Goal: Information Seeking & Learning: Learn about a topic

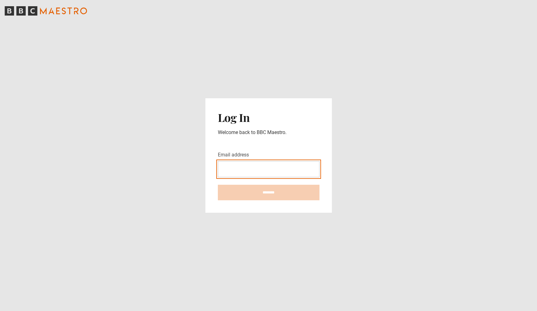
type input "**********"
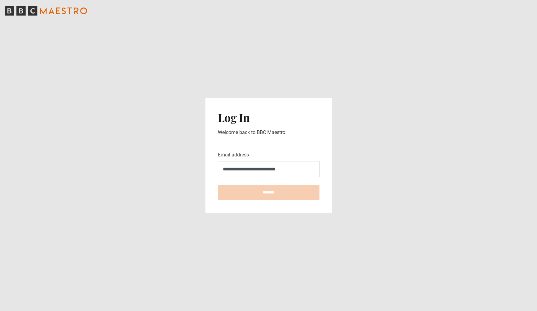
click at [269, 193] on input "********" at bounding box center [269, 193] width 102 height 16
type input "**********"
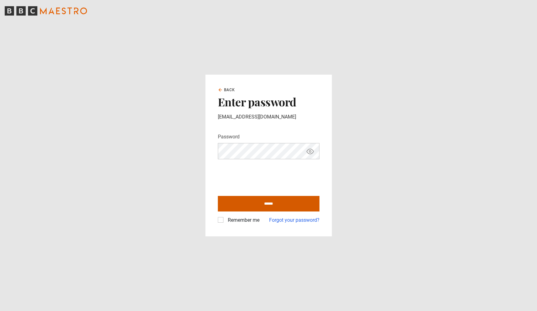
click at [247, 205] on input "******" at bounding box center [269, 204] width 102 height 16
type input "**********"
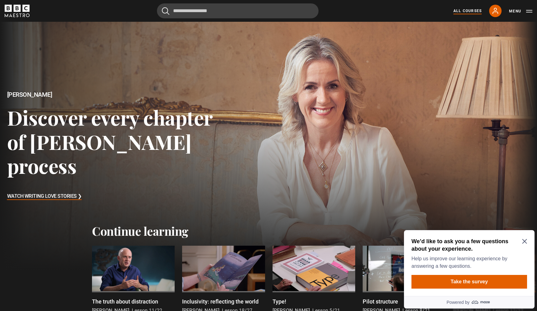
click at [458, 11] on link "All Courses" at bounding box center [468, 11] width 28 height 6
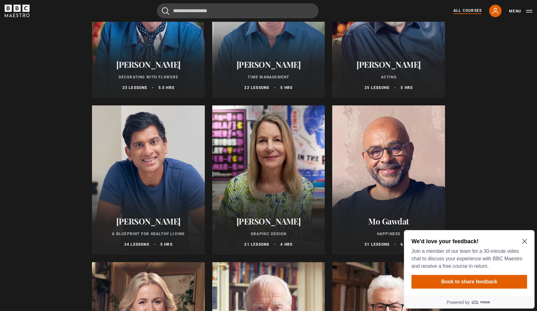
scroll to position [936, 0]
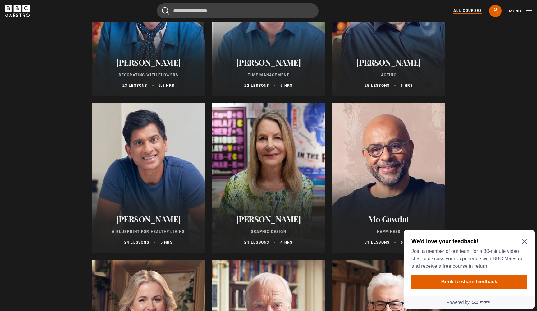
click at [283, 161] on div at bounding box center [268, 177] width 113 height 149
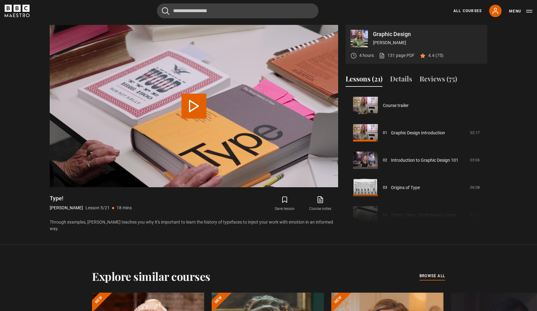
scroll to position [109, 0]
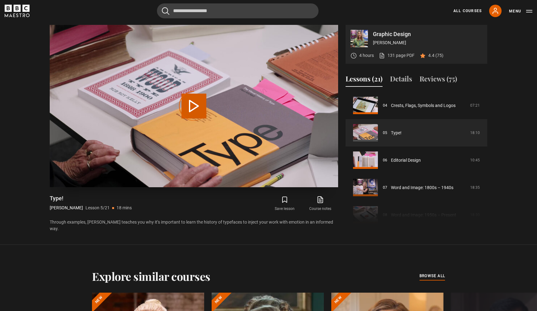
click at [199, 108] on div "Video Player is loading." at bounding box center [194, 106] width 31 height 31
click at [193, 102] on div "Video Player is loading." at bounding box center [194, 106] width 31 height 31
click at [195, 108] on div "Video Player is loading." at bounding box center [194, 106] width 31 height 31
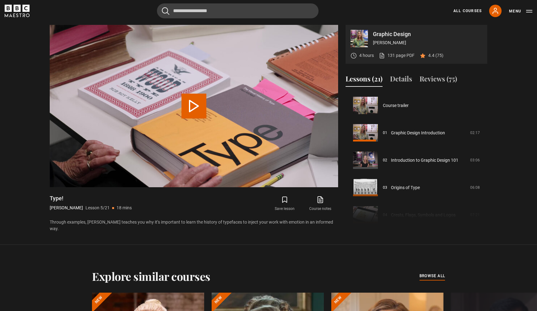
scroll to position [109, 0]
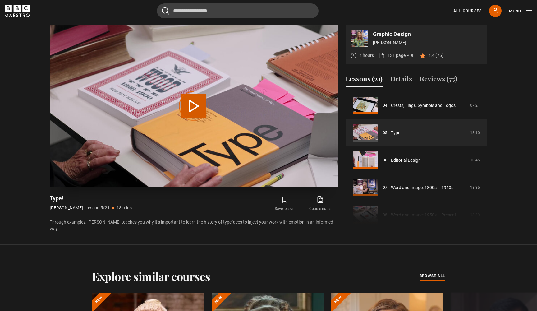
click at [194, 100] on div "Video Player is loading." at bounding box center [194, 106] width 31 height 31
click at [202, 105] on div "Video Player is loading." at bounding box center [194, 106] width 31 height 31
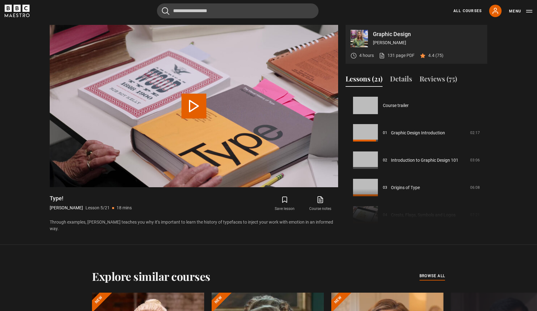
scroll to position [109, 0]
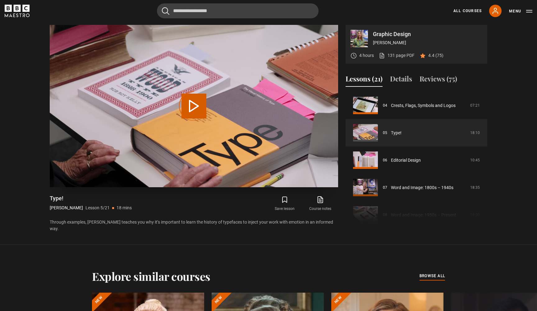
click at [194, 100] on div "Video Player is loading." at bounding box center [194, 106] width 31 height 31
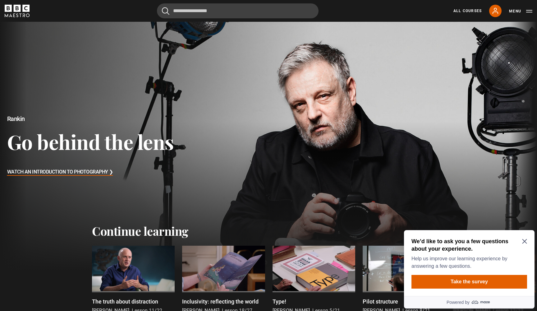
click at [528, 243] on div "We’d like to ask you a few questions about your experience. Help us improve our…" at bounding box center [469, 263] width 131 height 66
click at [526, 241] on icon "Close Maze Prompt" at bounding box center [525, 241] width 5 height 5
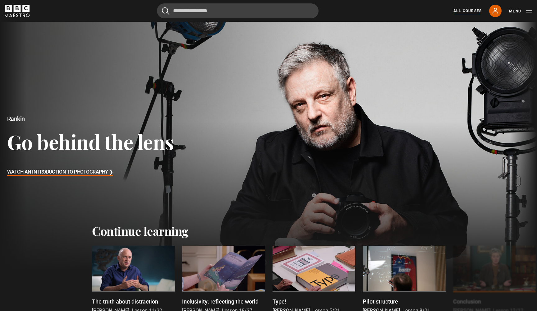
click at [472, 9] on link "All Courses" at bounding box center [468, 11] width 28 height 6
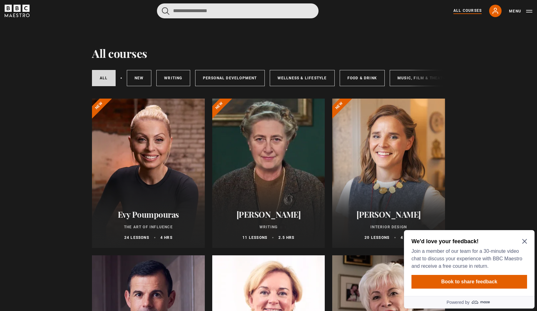
click at [283, 13] on input "Search" at bounding box center [238, 10] width 162 height 15
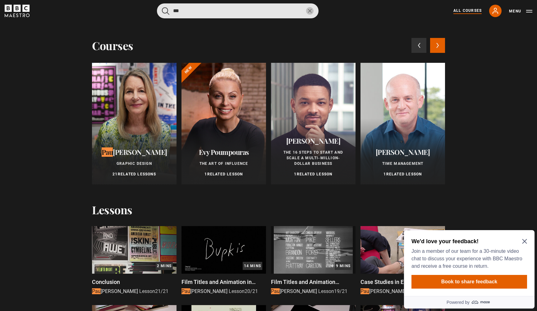
type input "***"
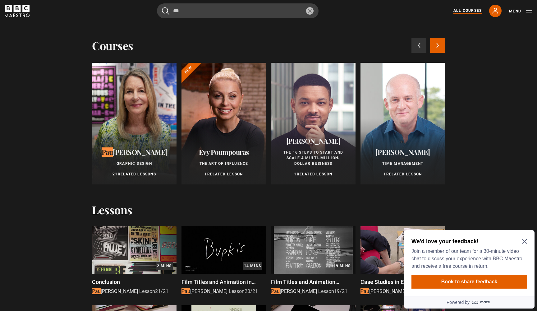
click at [134, 95] on div at bounding box center [134, 124] width 85 height 122
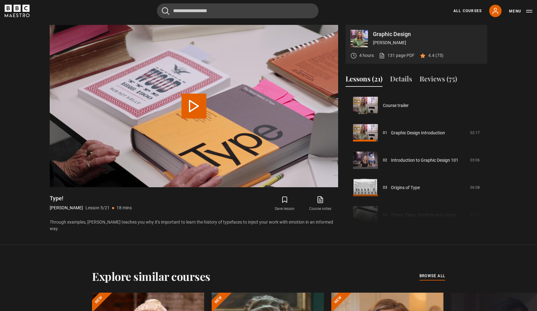
scroll to position [109, 0]
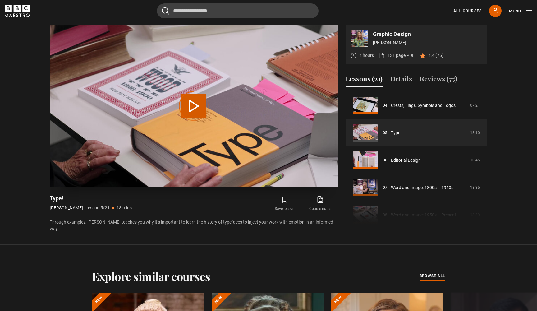
click at [202, 101] on div "Video Player is loading." at bounding box center [194, 106] width 31 height 31
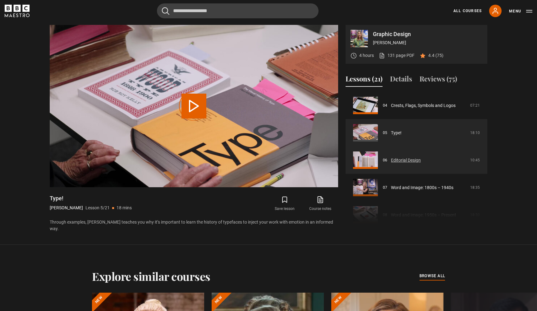
click at [414, 160] on link "Editorial Design" at bounding box center [406, 160] width 30 height 7
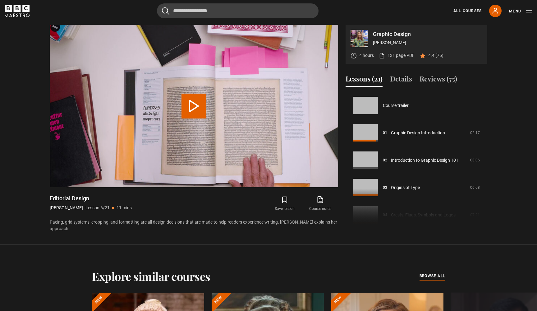
scroll to position [137, 0]
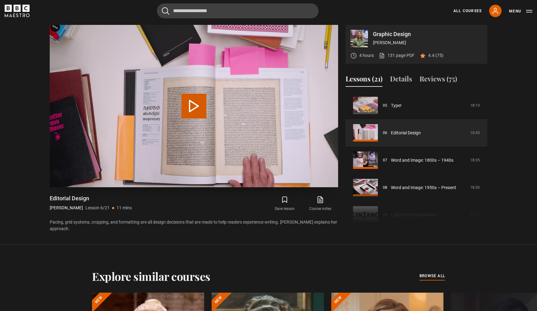
click at [192, 111] on button "Play Lesson Editorial Design" at bounding box center [194, 106] width 25 height 25
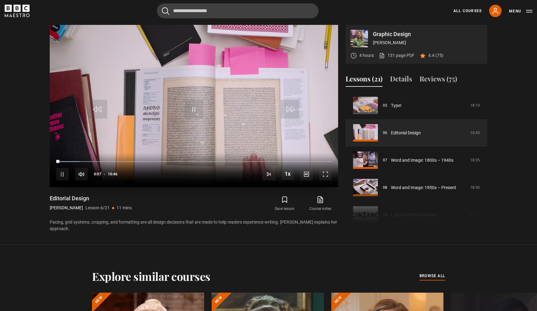
click at [324, 171] on span "Video Player" at bounding box center [325, 174] width 12 height 12
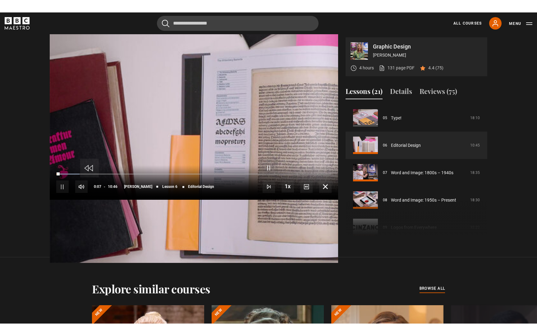
scroll to position [0, 0]
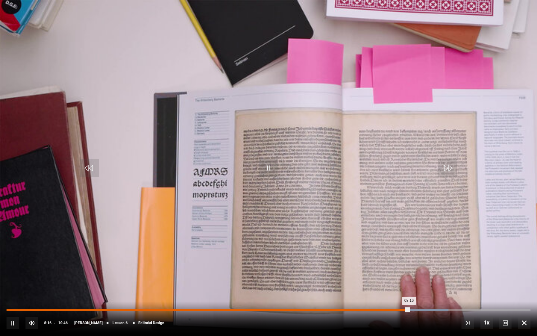
click at [400, 311] on div "08:04" at bounding box center [400, 310] width 1 height 2
click at [403, 309] on div "Loaded : 85.10% 07:56 08:13" at bounding box center [269, 310] width 524 height 2
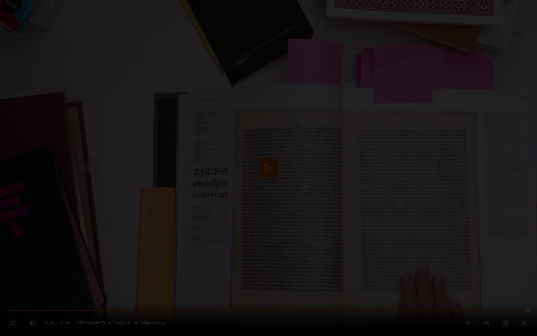
click at [272, 166] on div "Lesson Completed Up next Word and Image: 1800s – 1940s Cancel Do you want to sa…" at bounding box center [268, 168] width 537 height 336
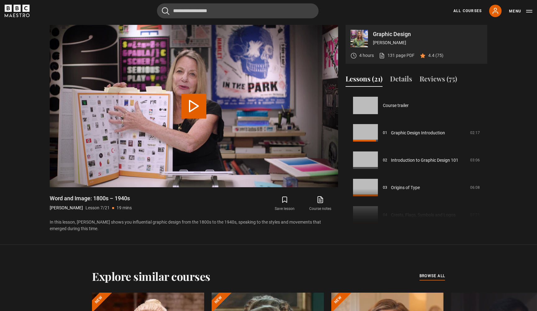
scroll to position [164, 0]
